Goal: Information Seeking & Learning: Check status

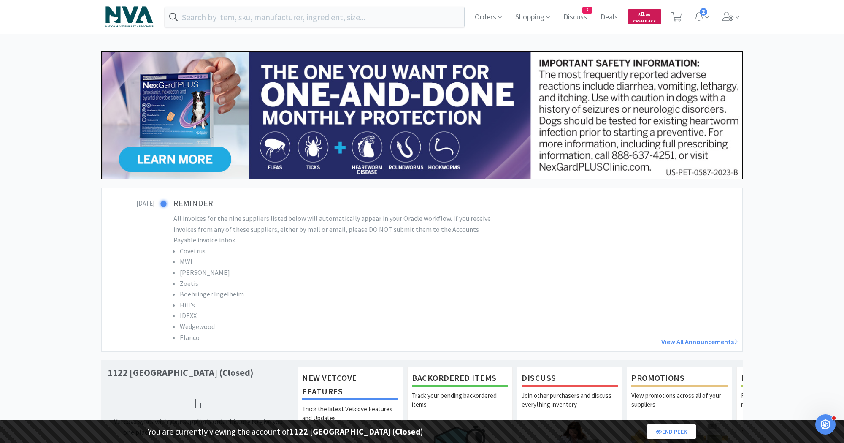
click at [653, 9] on span "$ 0 . 00 Cash Back" at bounding box center [644, 16] width 33 height 15
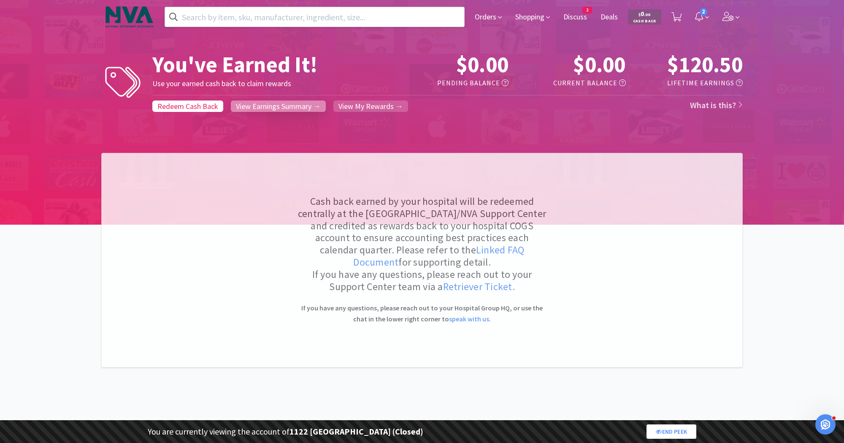
click at [266, 106] on span "View Earnings Summary →" at bounding box center [278, 106] width 85 height 10
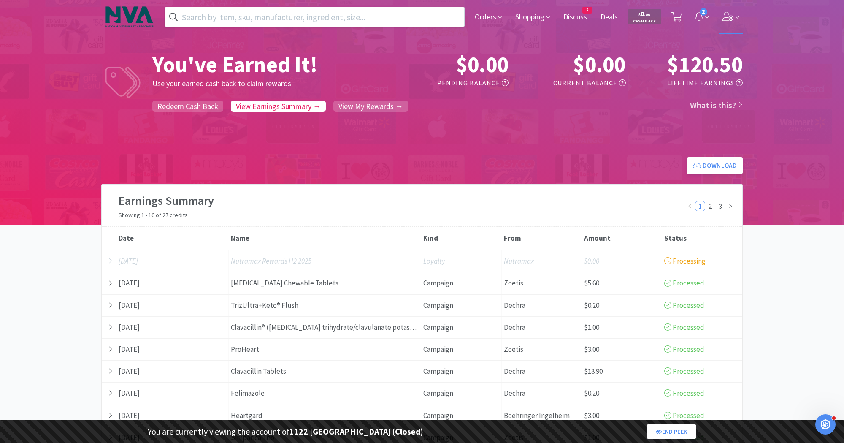
click at [729, 16] on icon at bounding box center [729, 16] width 12 height 9
